Goal: Transaction & Acquisition: Purchase product/service

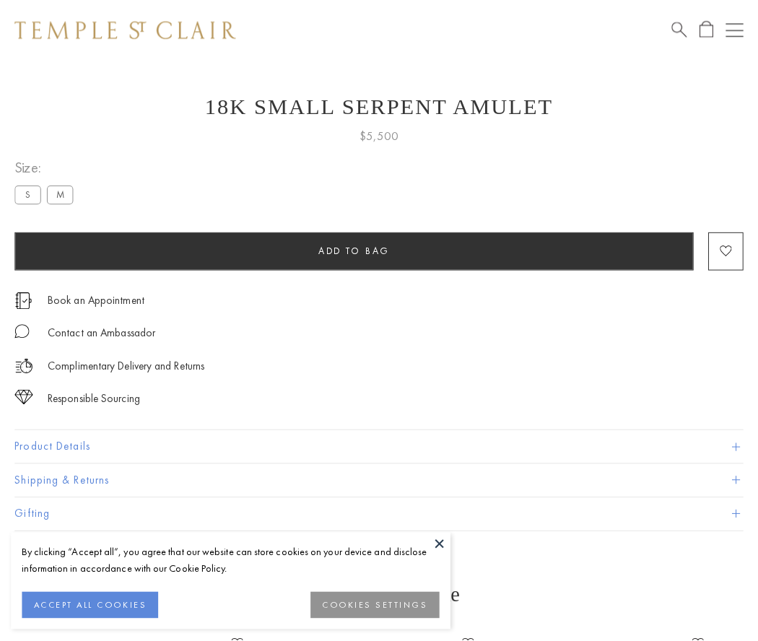
scroll to position [58, 0]
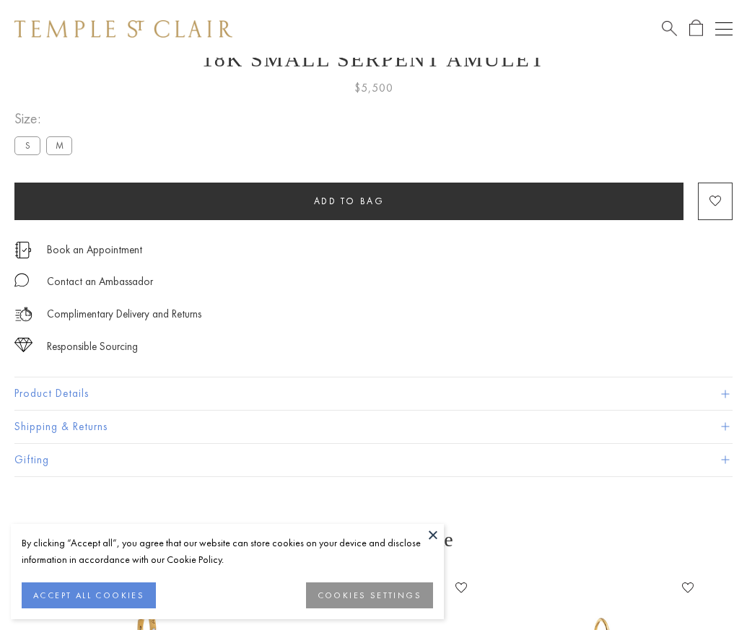
click at [349, 201] on span "Add to bag" at bounding box center [349, 201] width 71 height 12
